Goal: Task Accomplishment & Management: Use online tool/utility

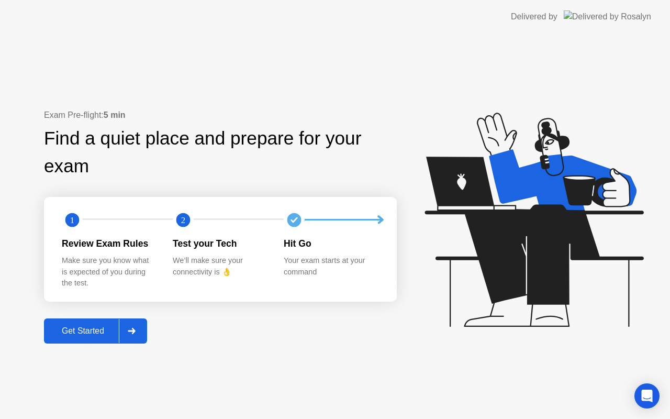
click at [100, 329] on div "Get Started" at bounding box center [83, 330] width 72 height 9
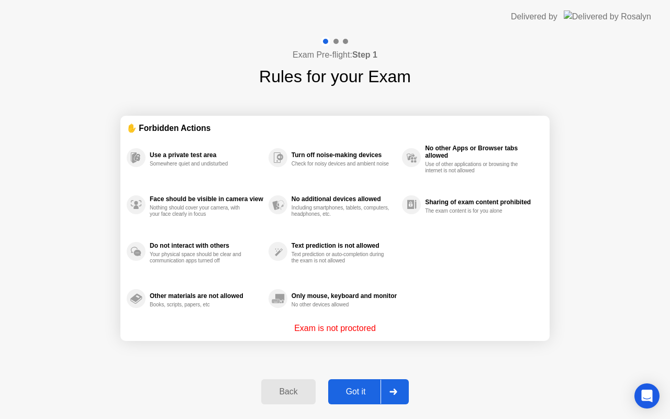
click at [359, 390] on div "Got it" at bounding box center [355, 391] width 49 height 9
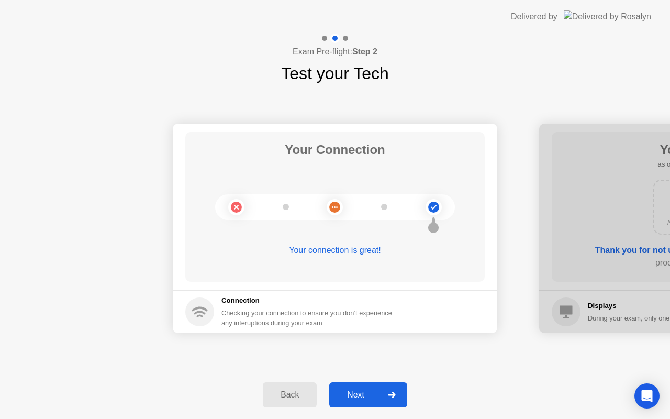
click at [357, 394] on div "Next" at bounding box center [355, 394] width 47 height 9
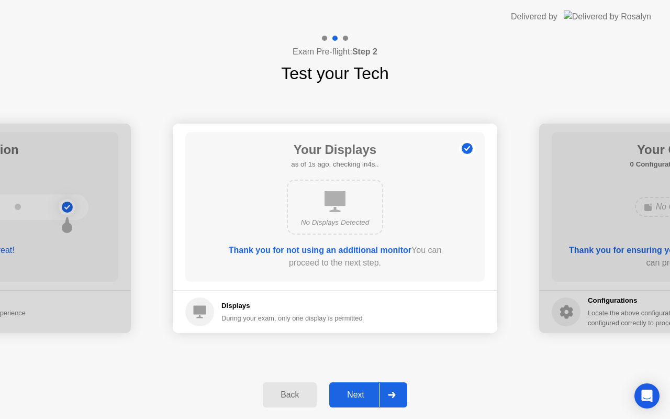
click at [357, 394] on div "Next" at bounding box center [355, 394] width 47 height 9
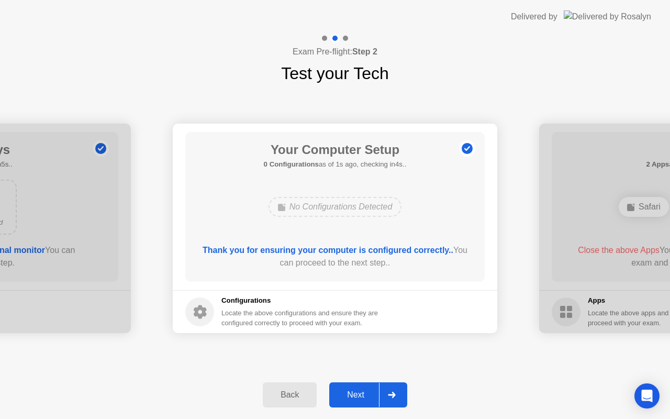
click at [357, 394] on div "Next" at bounding box center [355, 394] width 47 height 9
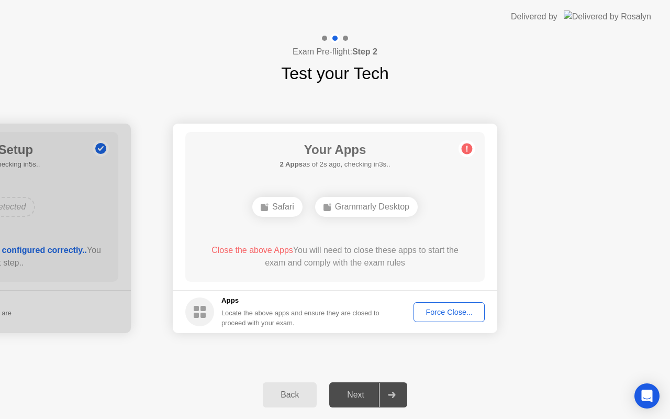
click at [438, 312] on div "Force Close..." at bounding box center [449, 312] width 64 height 8
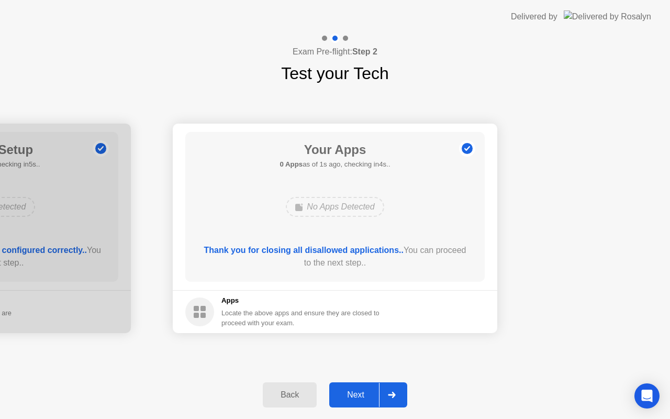
click at [358, 398] on div "Next" at bounding box center [355, 394] width 47 height 9
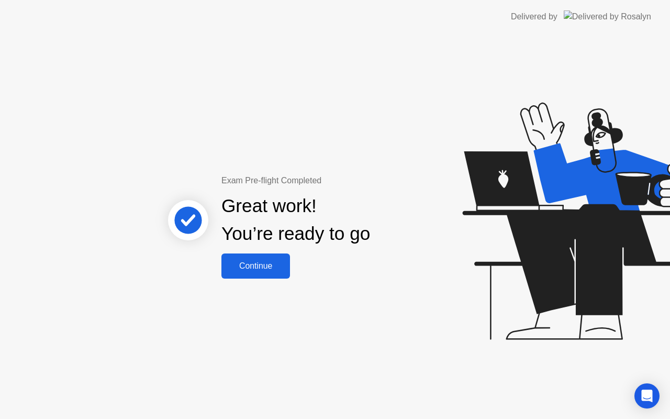
click at [276, 267] on div "Continue" at bounding box center [255, 265] width 62 height 9
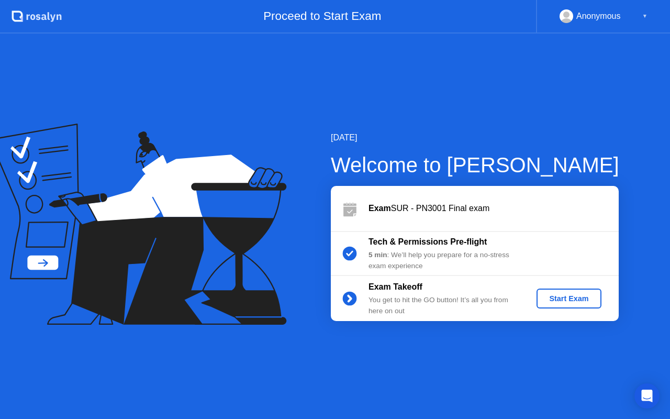
click at [558, 300] on div "Start Exam" at bounding box center [569, 298] width 56 height 8
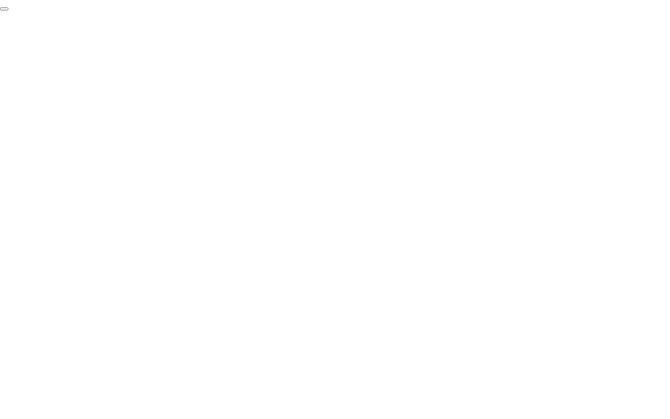
click div "End Proctoring Session"
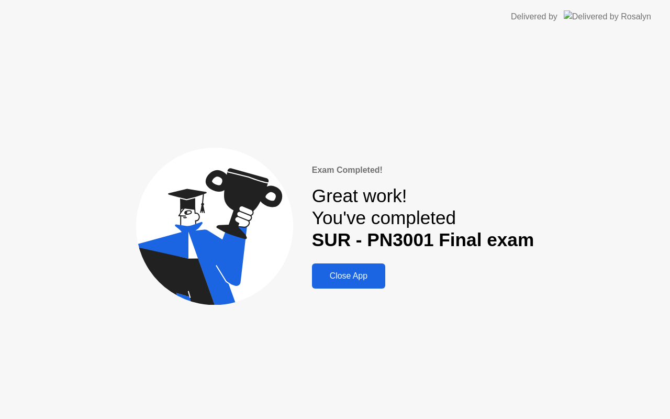
click at [345, 271] on div "Close App" at bounding box center [348, 275] width 67 height 9
